Goal: Check status: Check status

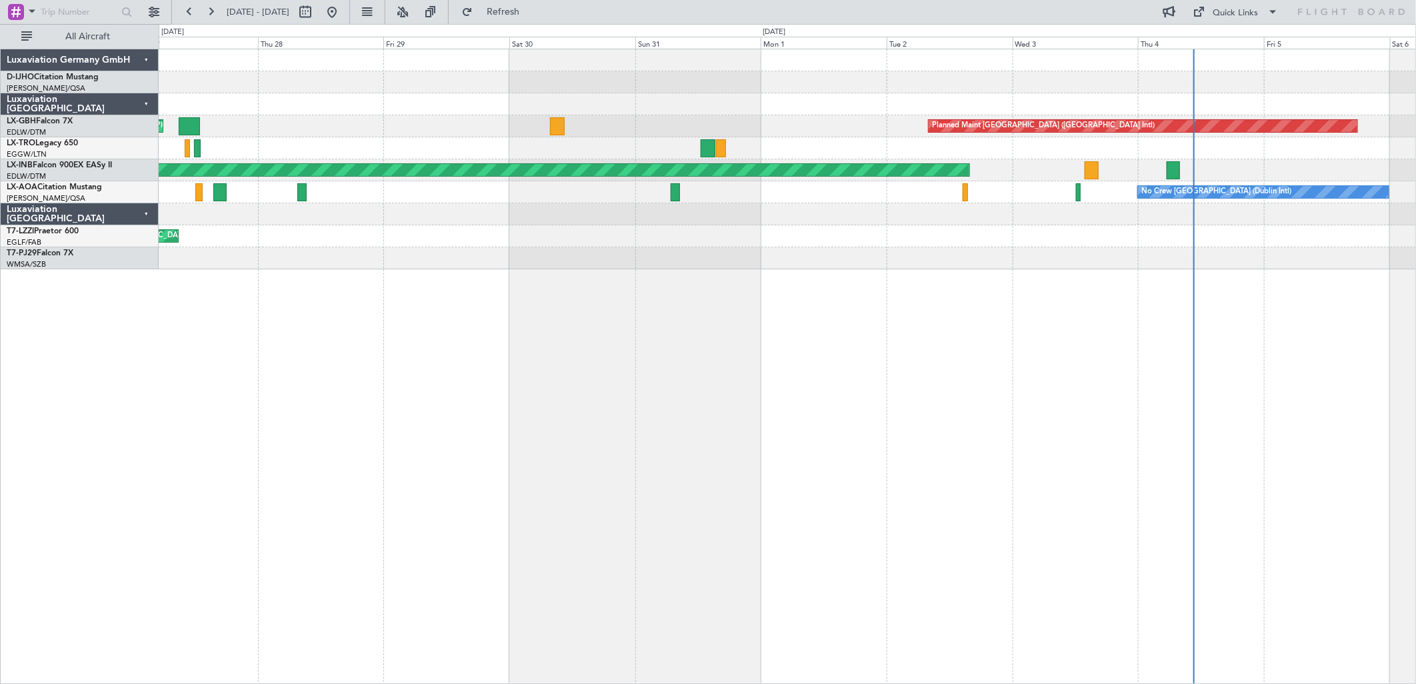
click at [768, 137] on div at bounding box center [787, 148] width 1257 height 22
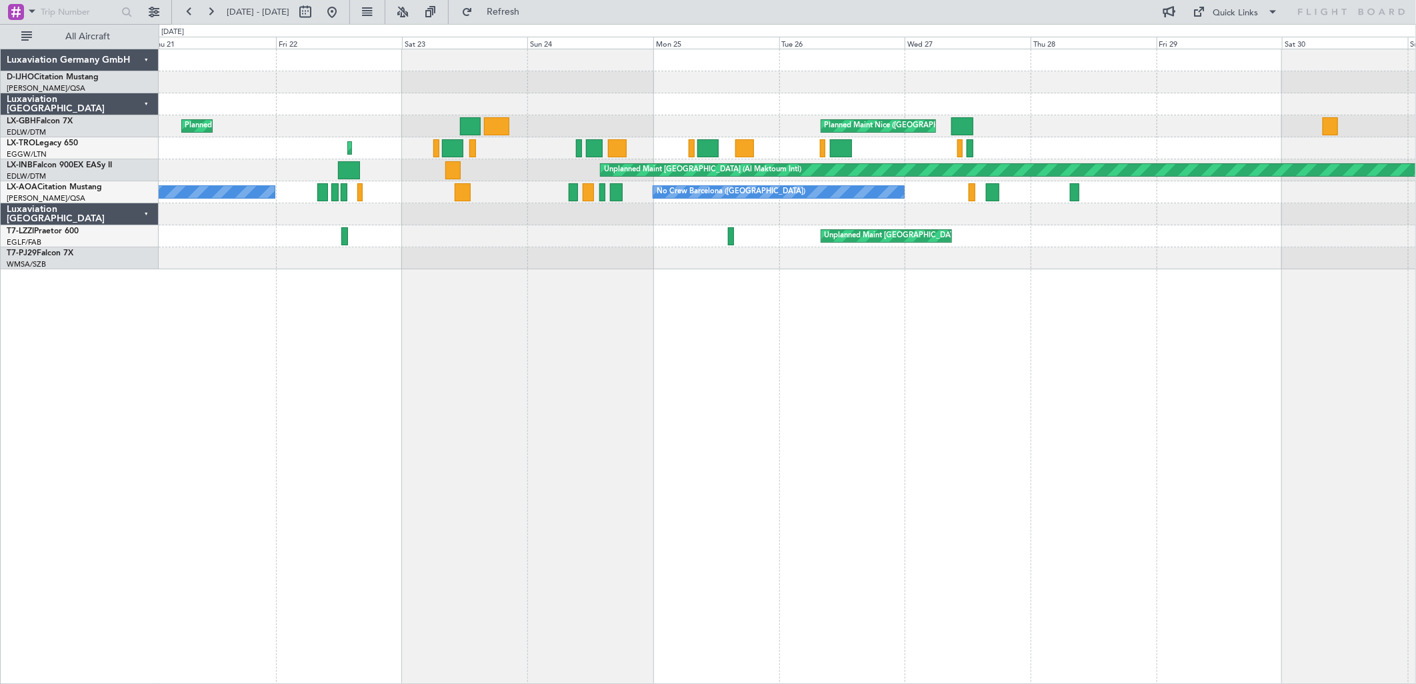
click at [648, 143] on div "Planned Maint [GEOGRAPHIC_DATA] ([GEOGRAPHIC_DATA])" at bounding box center [787, 148] width 1257 height 22
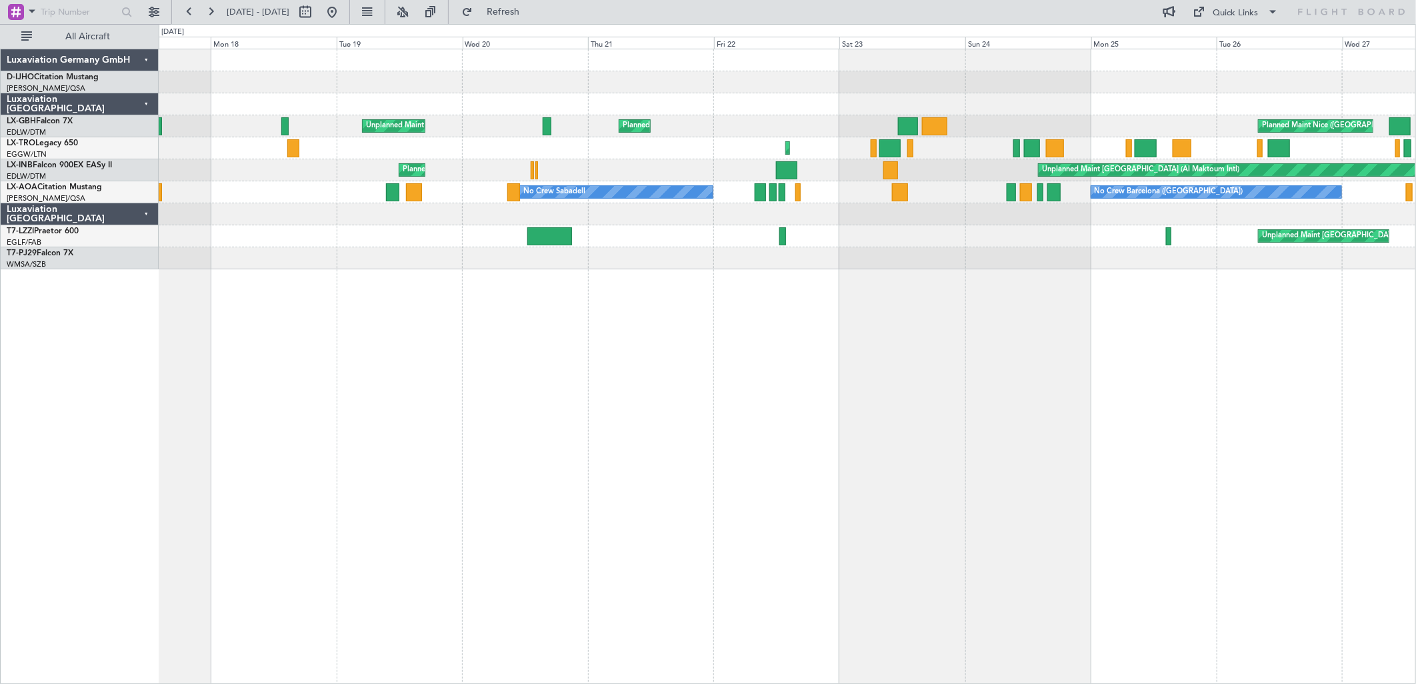
click at [722, 135] on div "Planned Maint Nice ([GEOGRAPHIC_DATA]) [GEOGRAPHIC_DATA] ([GEOGRAPHIC_DATA]) Un…" at bounding box center [787, 159] width 1256 height 220
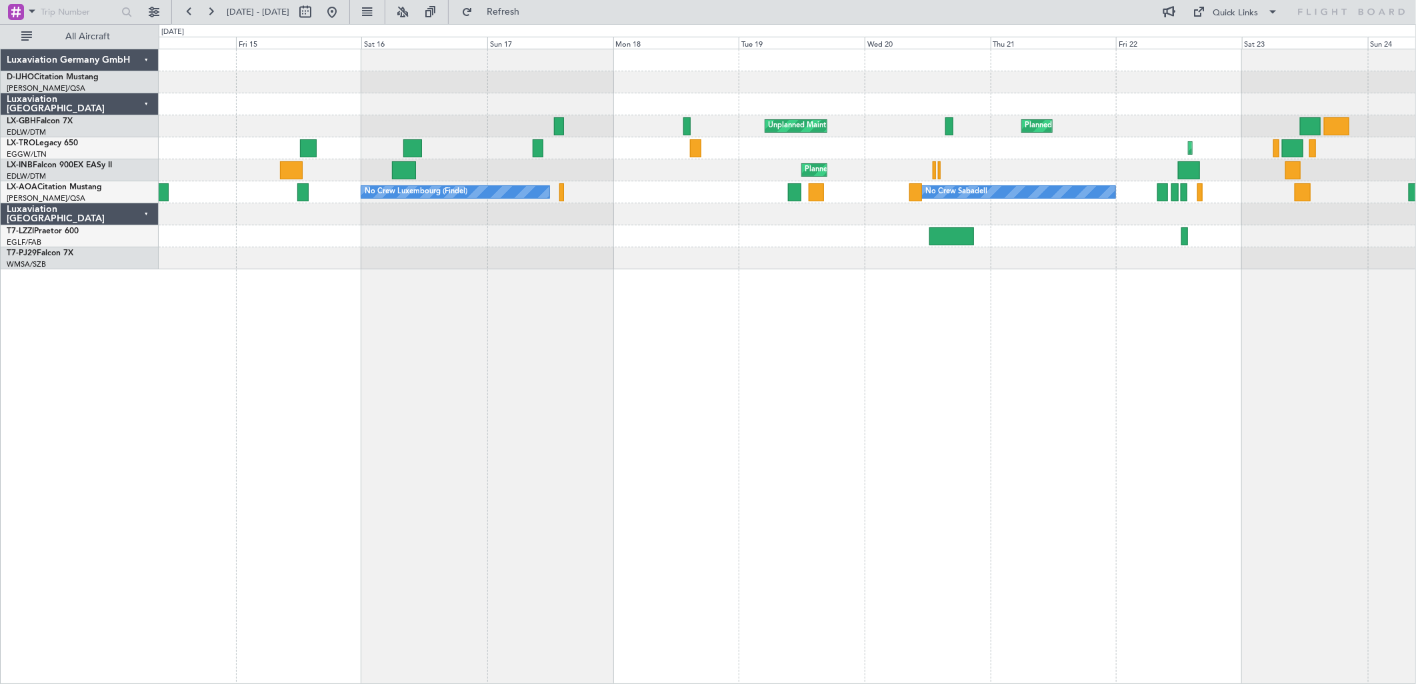
click at [685, 172] on div "Planned Maint Geneva (Cointrin) Unplanned Maint [GEOGRAPHIC_DATA] (Al Maktoum I…" at bounding box center [787, 170] width 1257 height 22
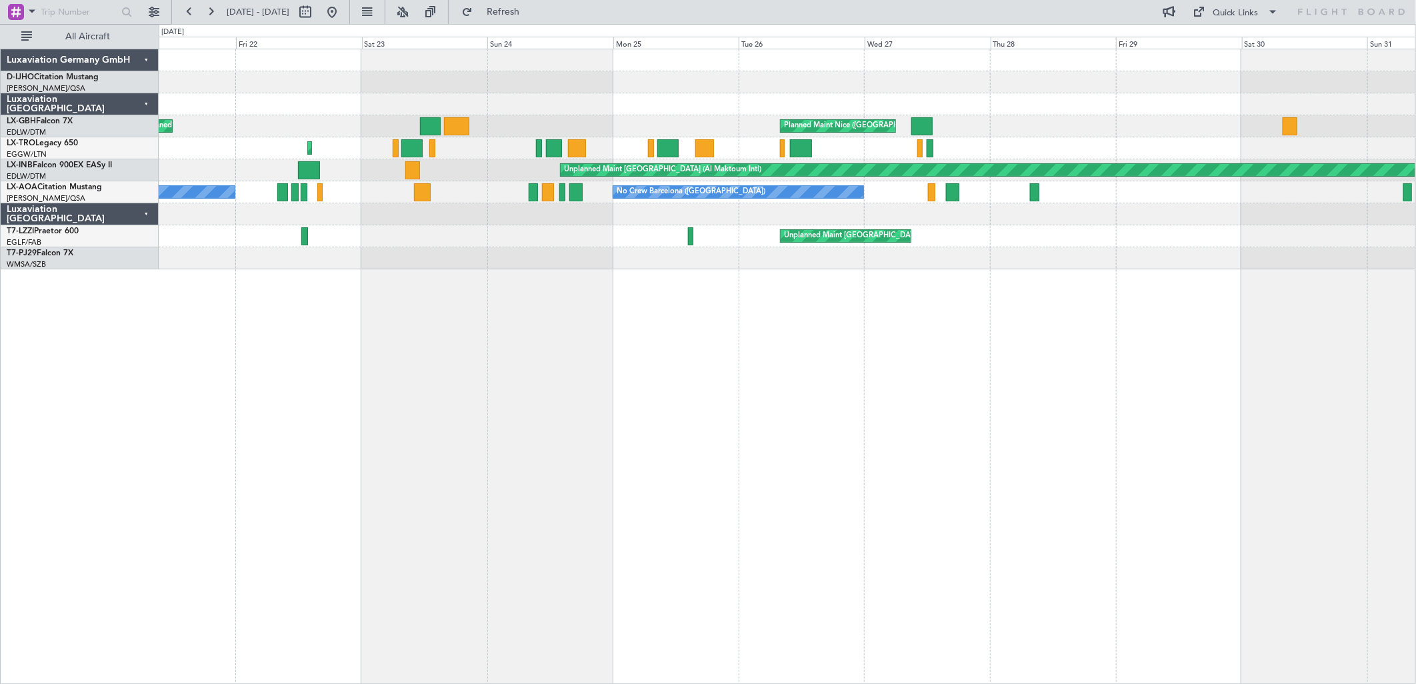
click at [733, 145] on div "Planned Maint [GEOGRAPHIC_DATA] ([GEOGRAPHIC_DATA])" at bounding box center [787, 148] width 1256 height 22
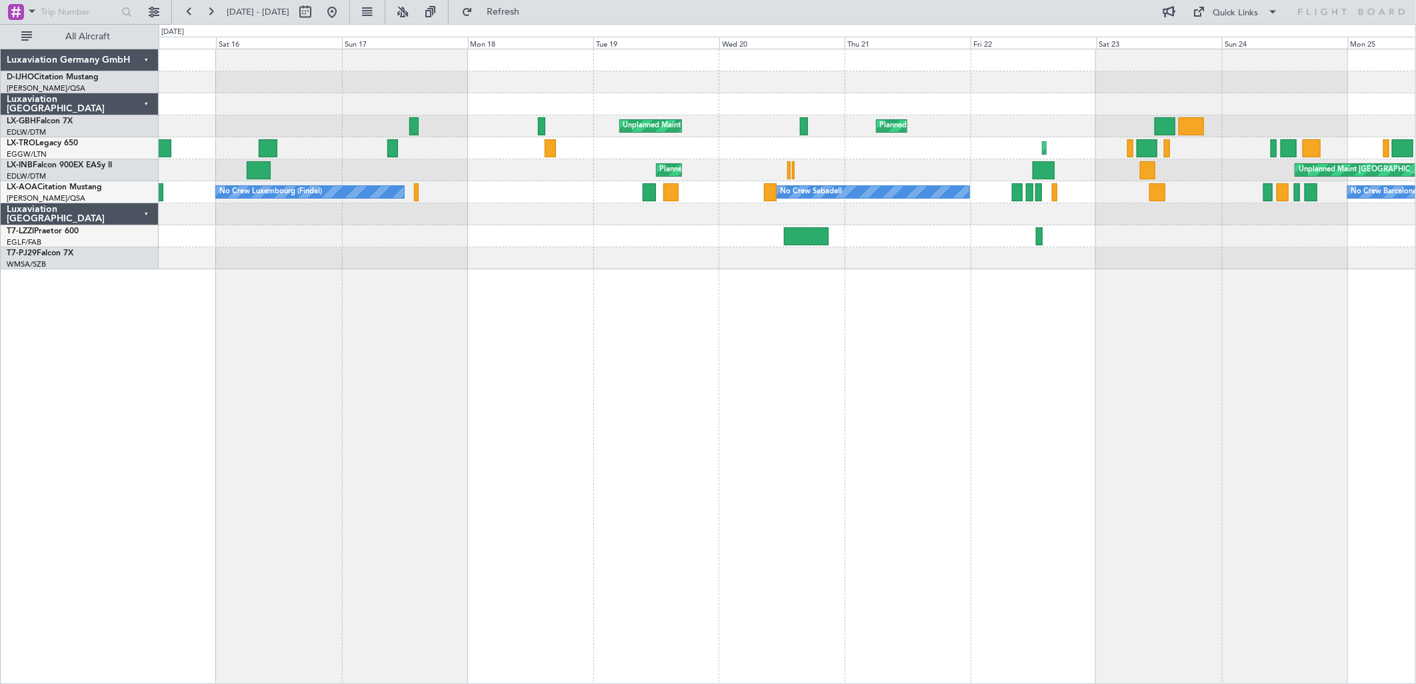
click at [602, 157] on div "Planned Maint [GEOGRAPHIC_DATA] ([GEOGRAPHIC_DATA])" at bounding box center [787, 148] width 1256 height 22
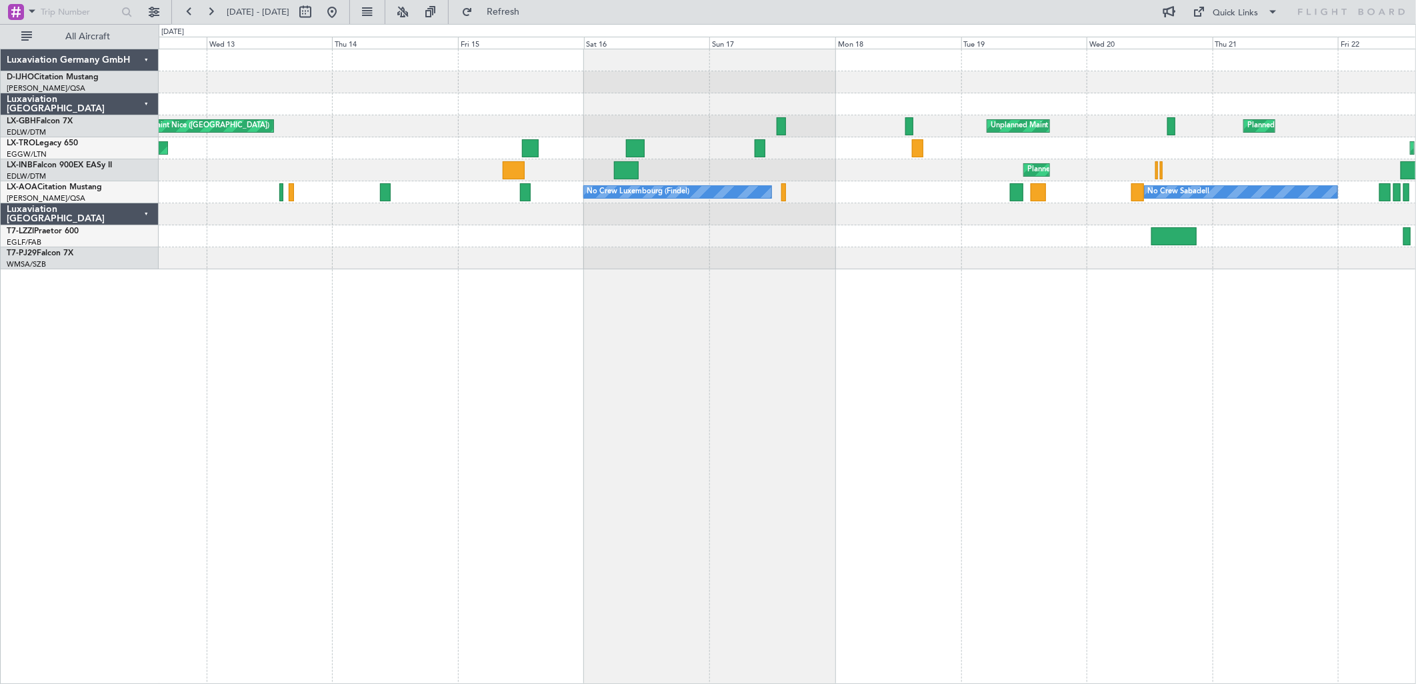
click at [675, 153] on div "Planned Maint [GEOGRAPHIC_DATA] ([GEOGRAPHIC_DATA]) Unplanned Maint [GEOGRAPHIC…" at bounding box center [787, 148] width 1257 height 22
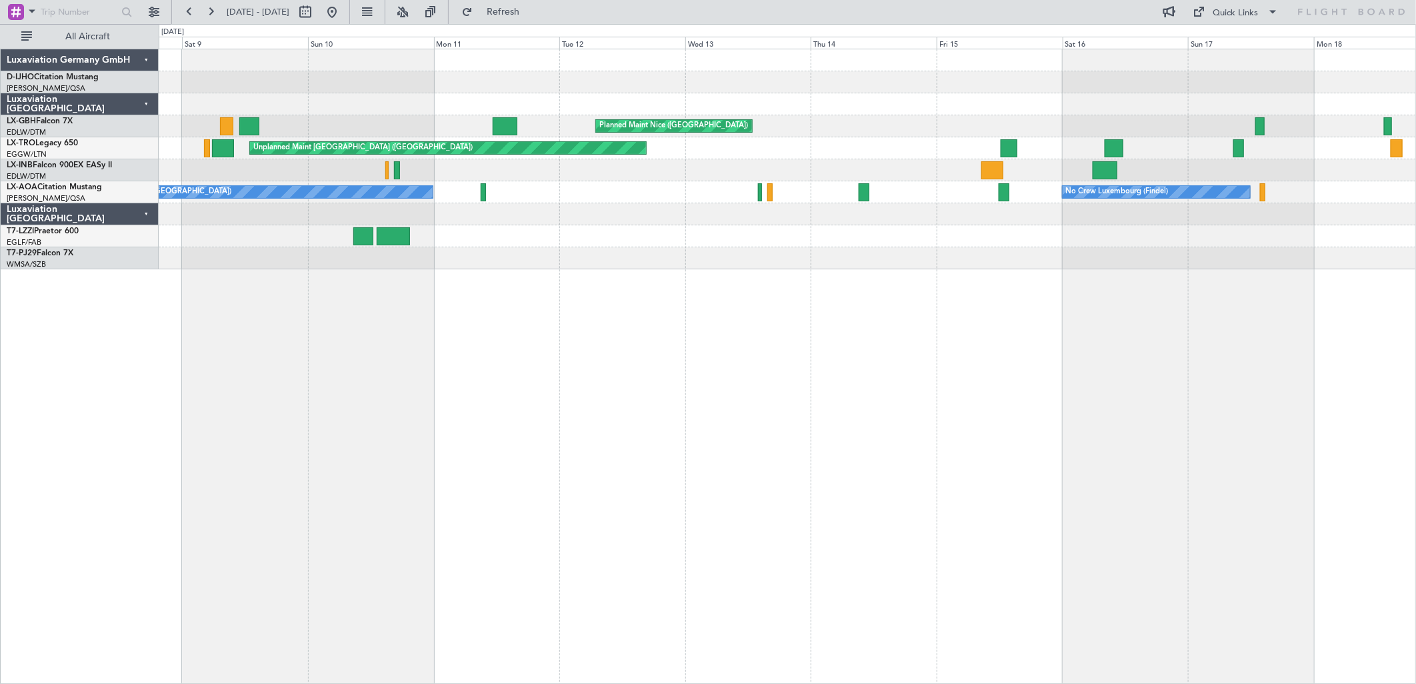
click at [811, 137] on div "Unplanned Maint [GEOGRAPHIC_DATA] ([GEOGRAPHIC_DATA]) Planned Maint" at bounding box center [787, 148] width 1257 height 22
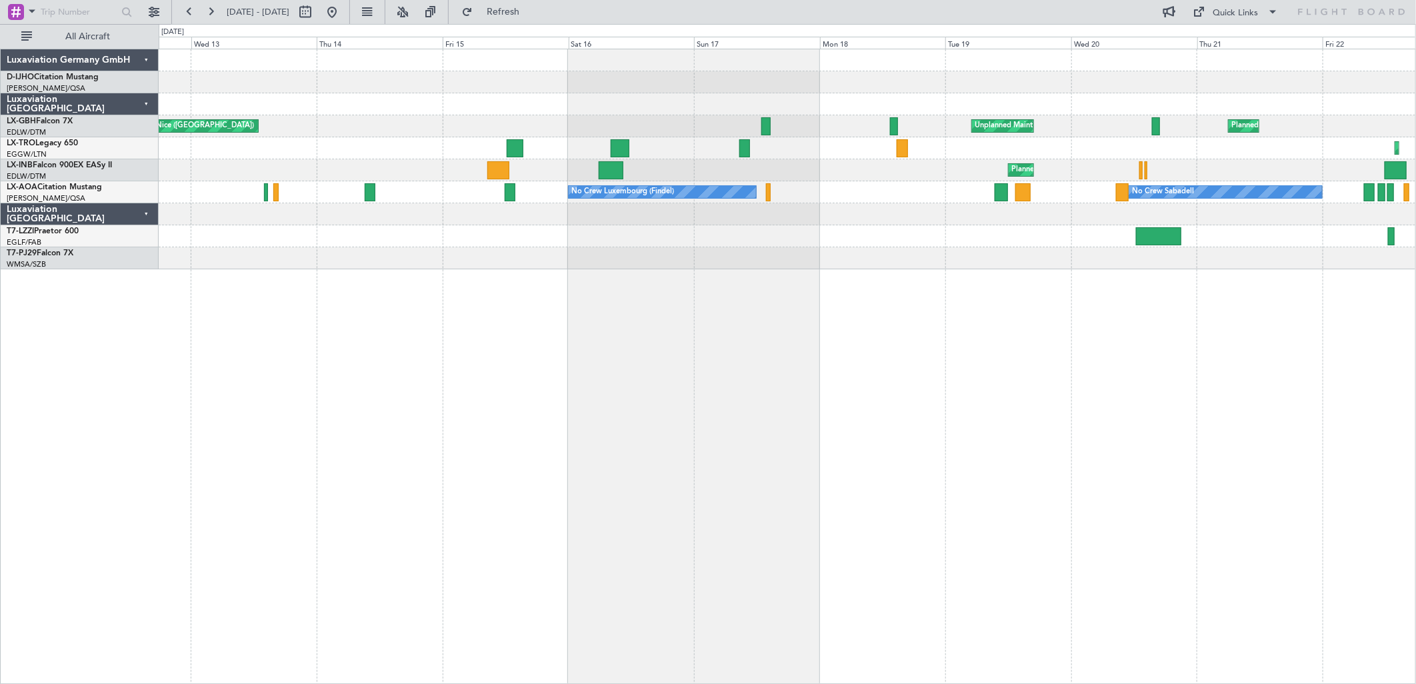
click at [318, 185] on div "Planned Maint Nice ([GEOGRAPHIC_DATA]) Unplanned Maint [GEOGRAPHIC_DATA] ([GEOG…" at bounding box center [787, 159] width 1256 height 220
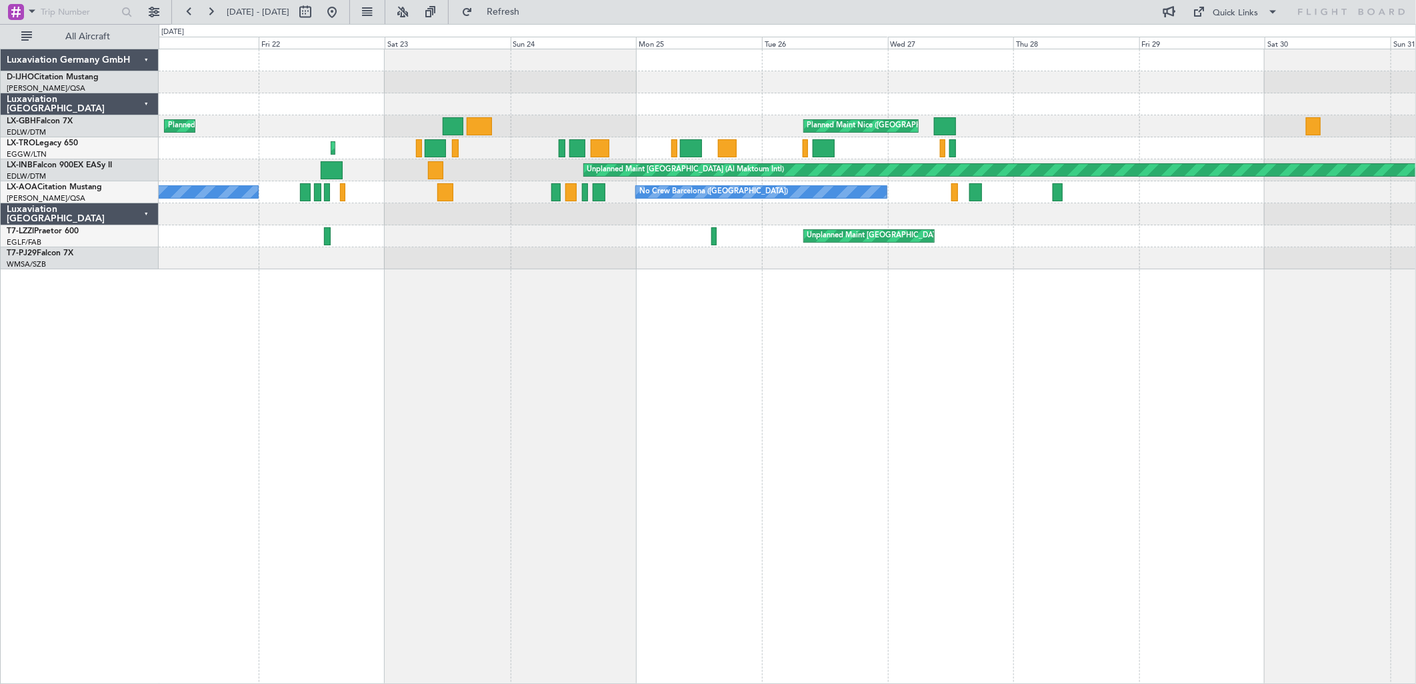
click at [0, 183] on html "[DATE] - [DATE] Refresh Quick Links All Aircraft [GEOGRAPHIC_DATA] ([GEOGRAPHIC…" at bounding box center [708, 342] width 1416 height 684
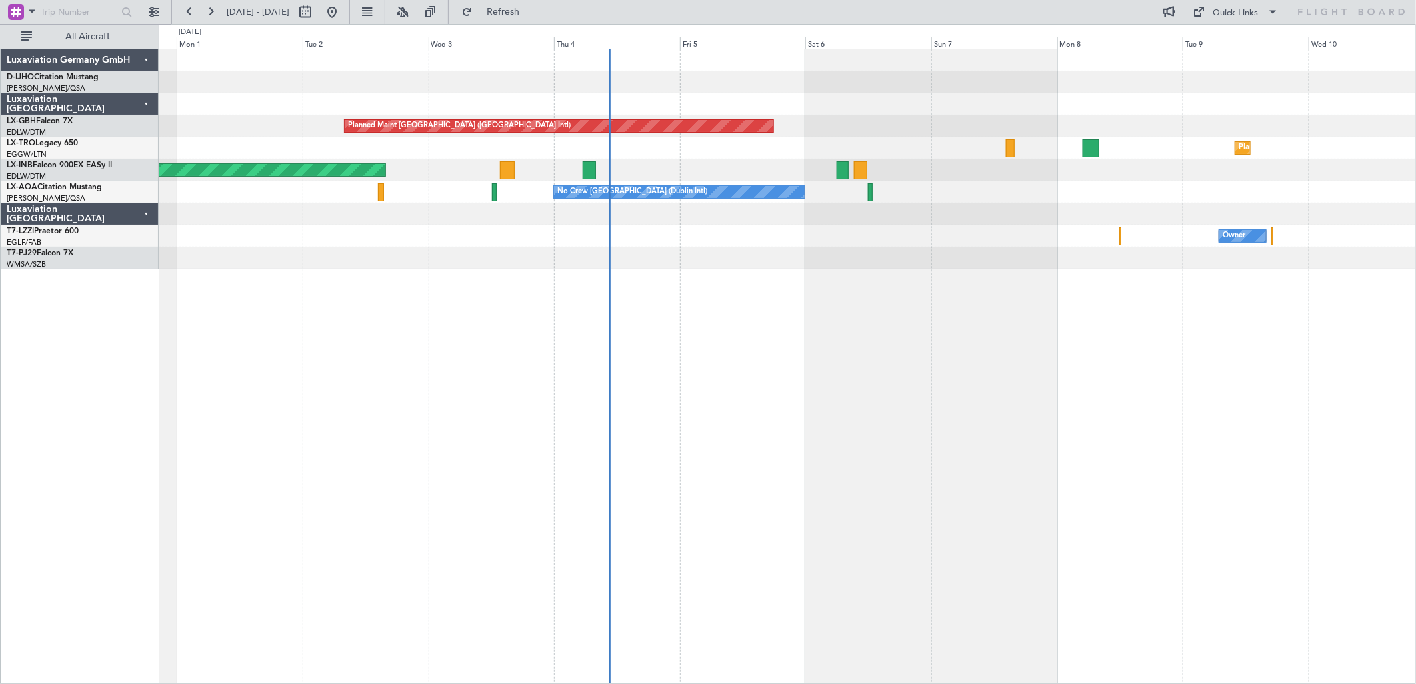
click at [0, 197] on html "[DATE] - [DATE] Refresh Quick Links All Aircraft Planned Maint [GEOGRAPHIC_DATA…" at bounding box center [708, 342] width 1416 height 684
